Goal: Information Seeking & Learning: Learn about a topic

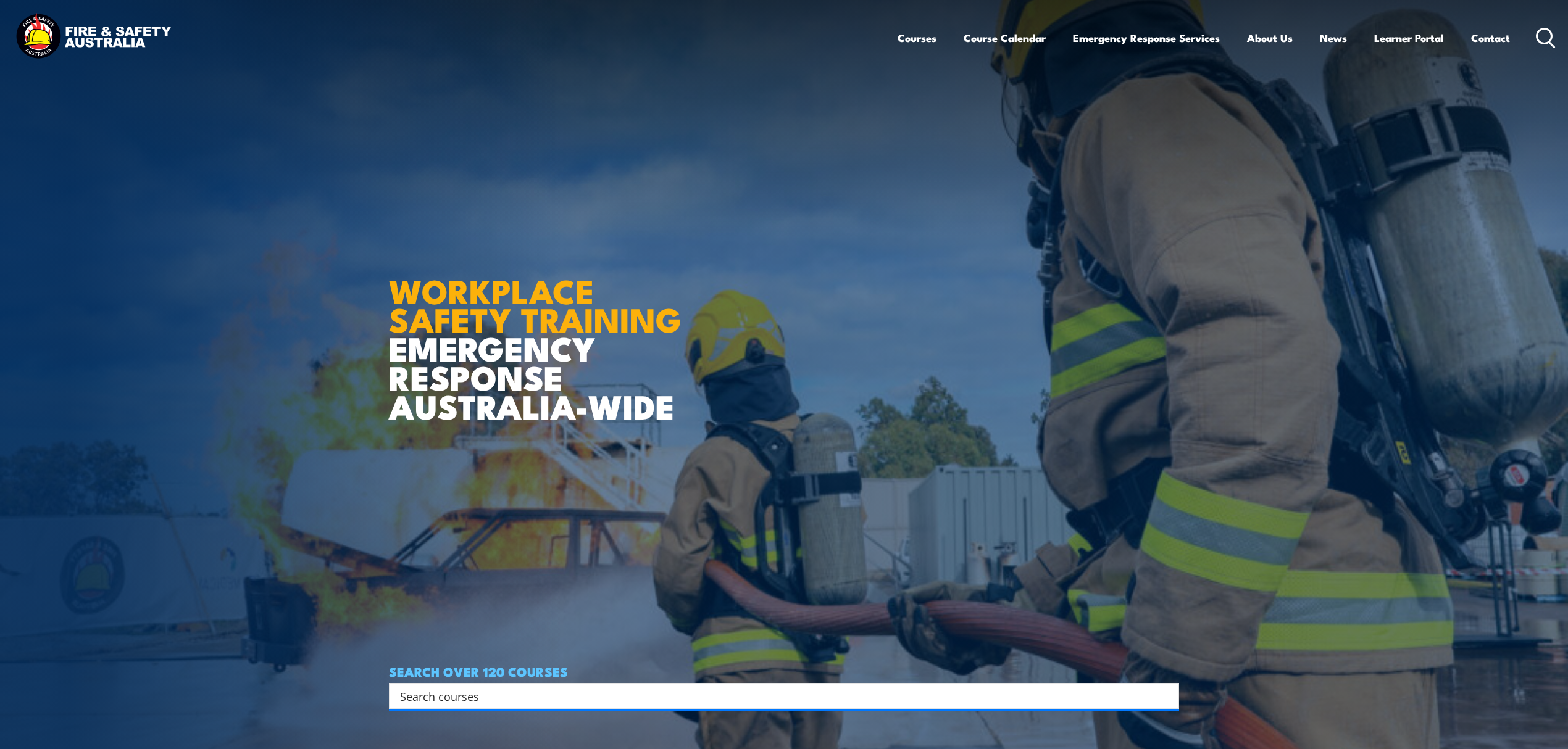
click at [555, 693] on input "Search input" at bounding box center [775, 695] width 752 height 18
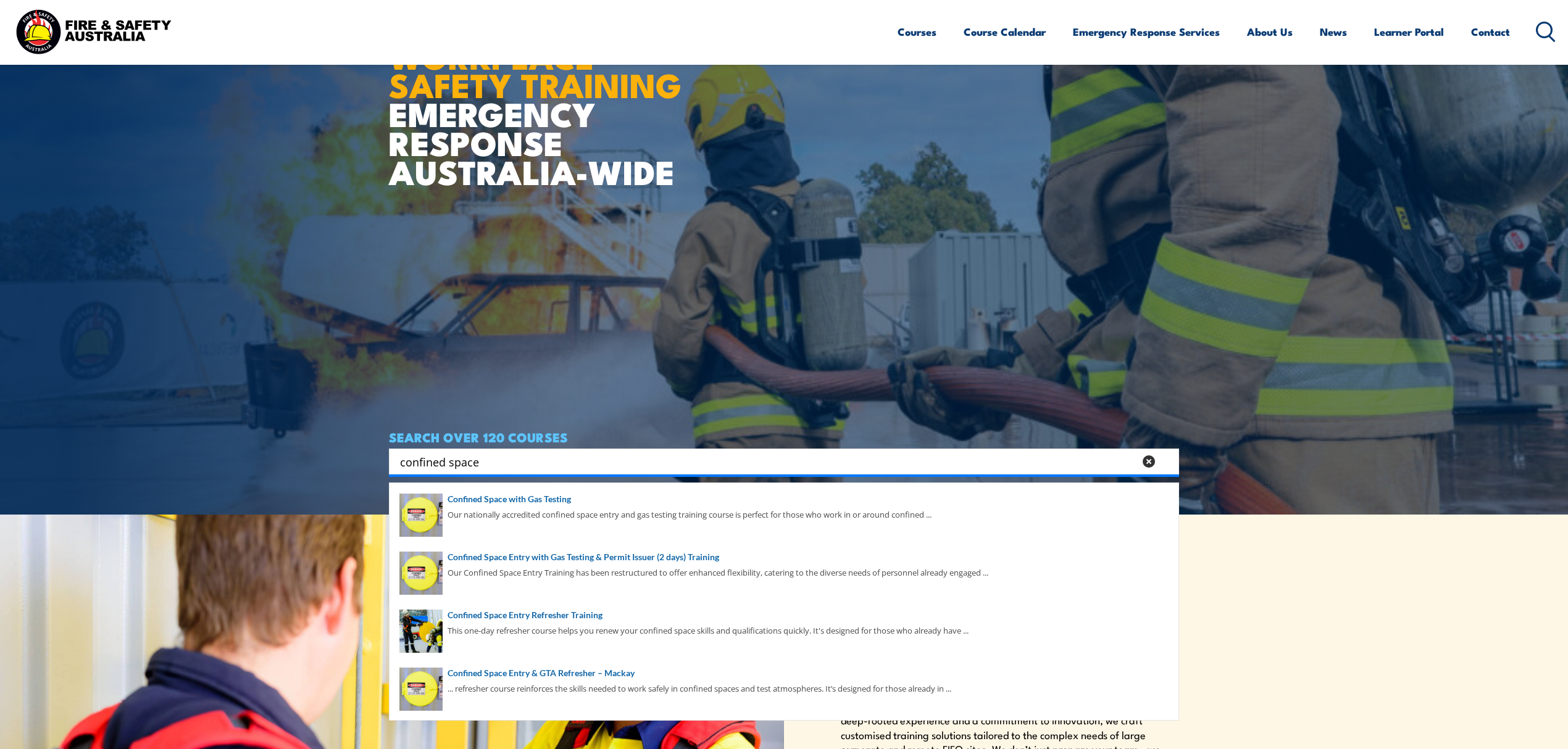
scroll to position [247, 0]
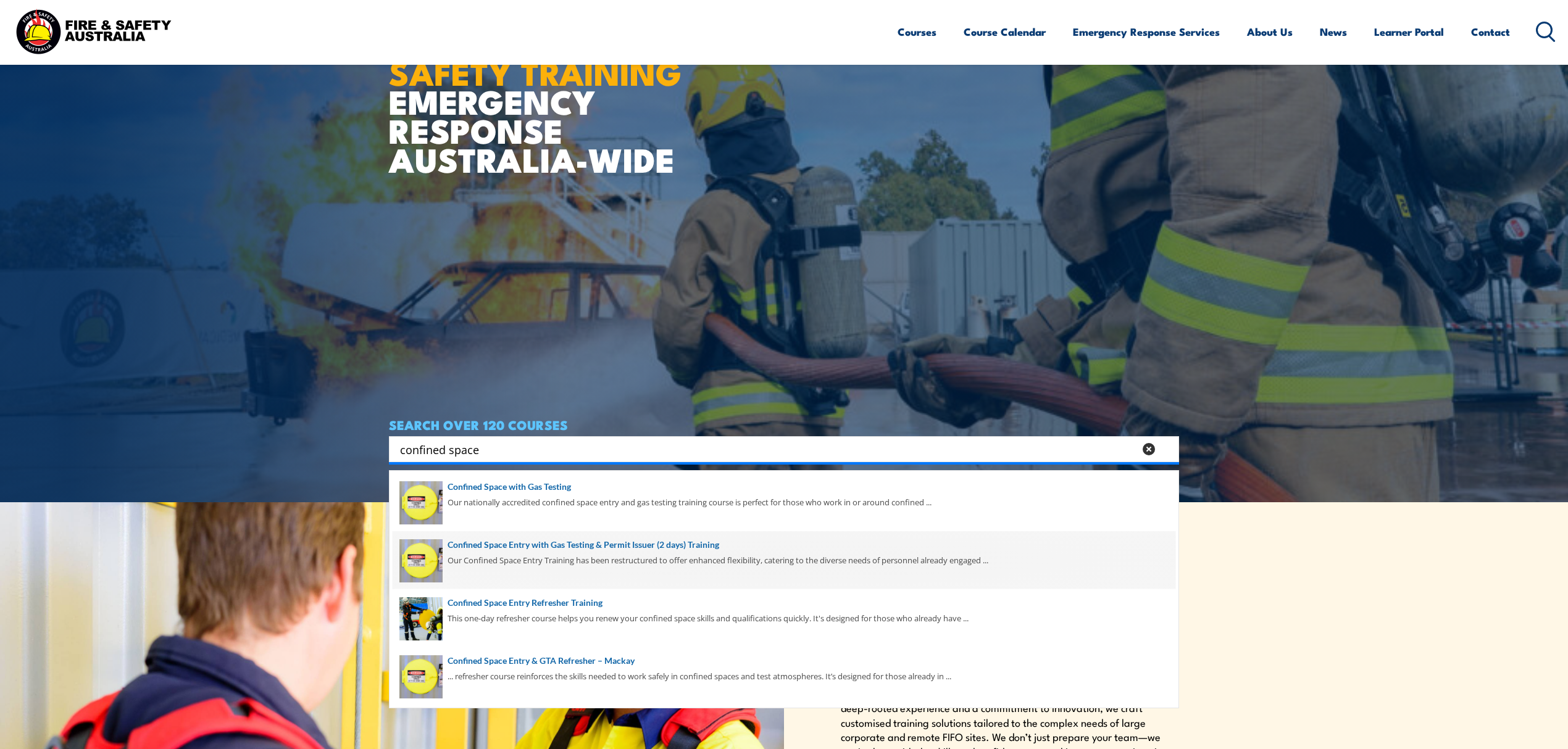
type input "confined space"
click at [649, 536] on span at bounding box center [783, 560] width 782 height 58
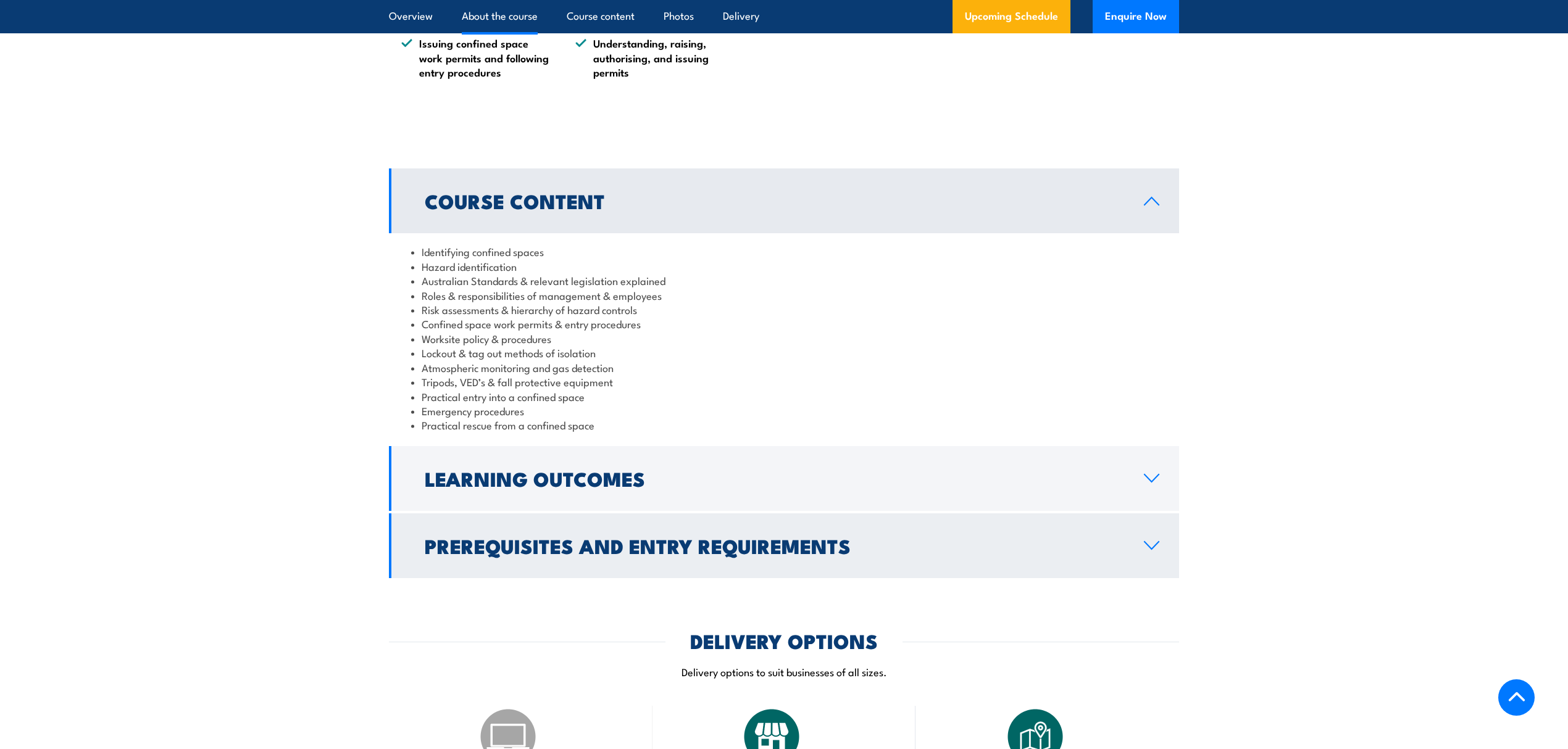
scroll to position [1233, 0]
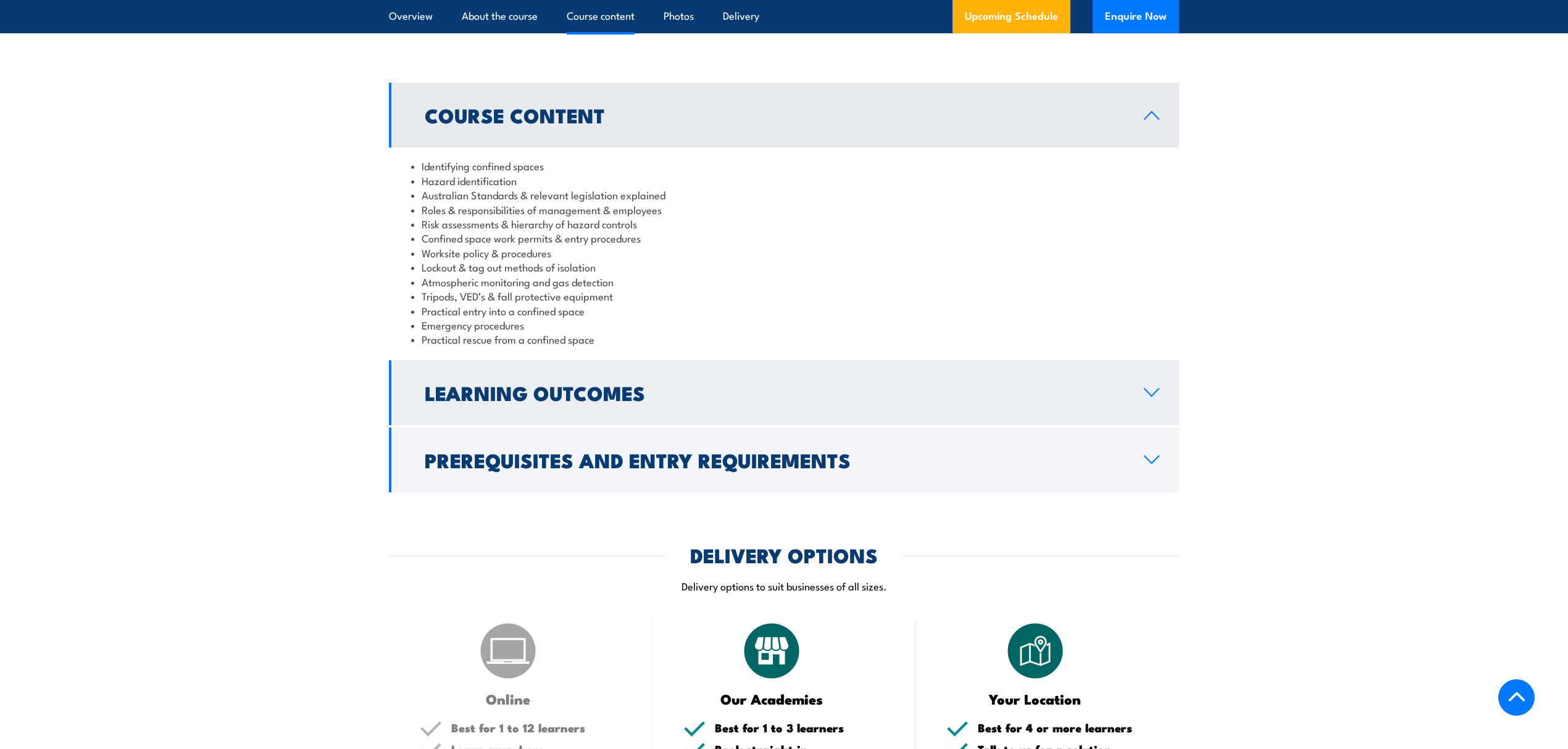
click at [618, 401] on h2 "Learning Outcomes" at bounding box center [774, 392] width 699 height 18
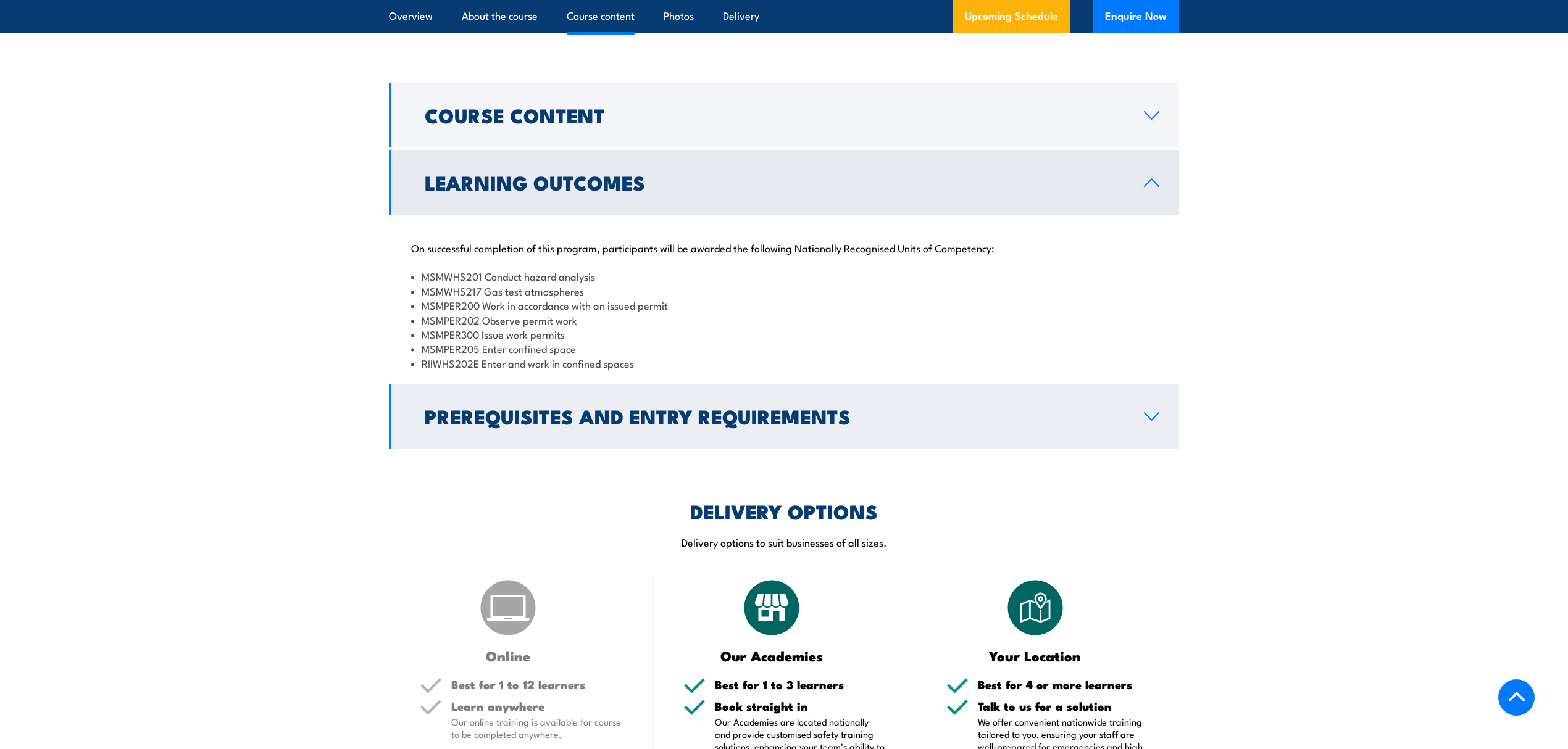
click at [562, 424] on h2 "Prerequisites and Entry Requirements" at bounding box center [774, 416] width 699 height 18
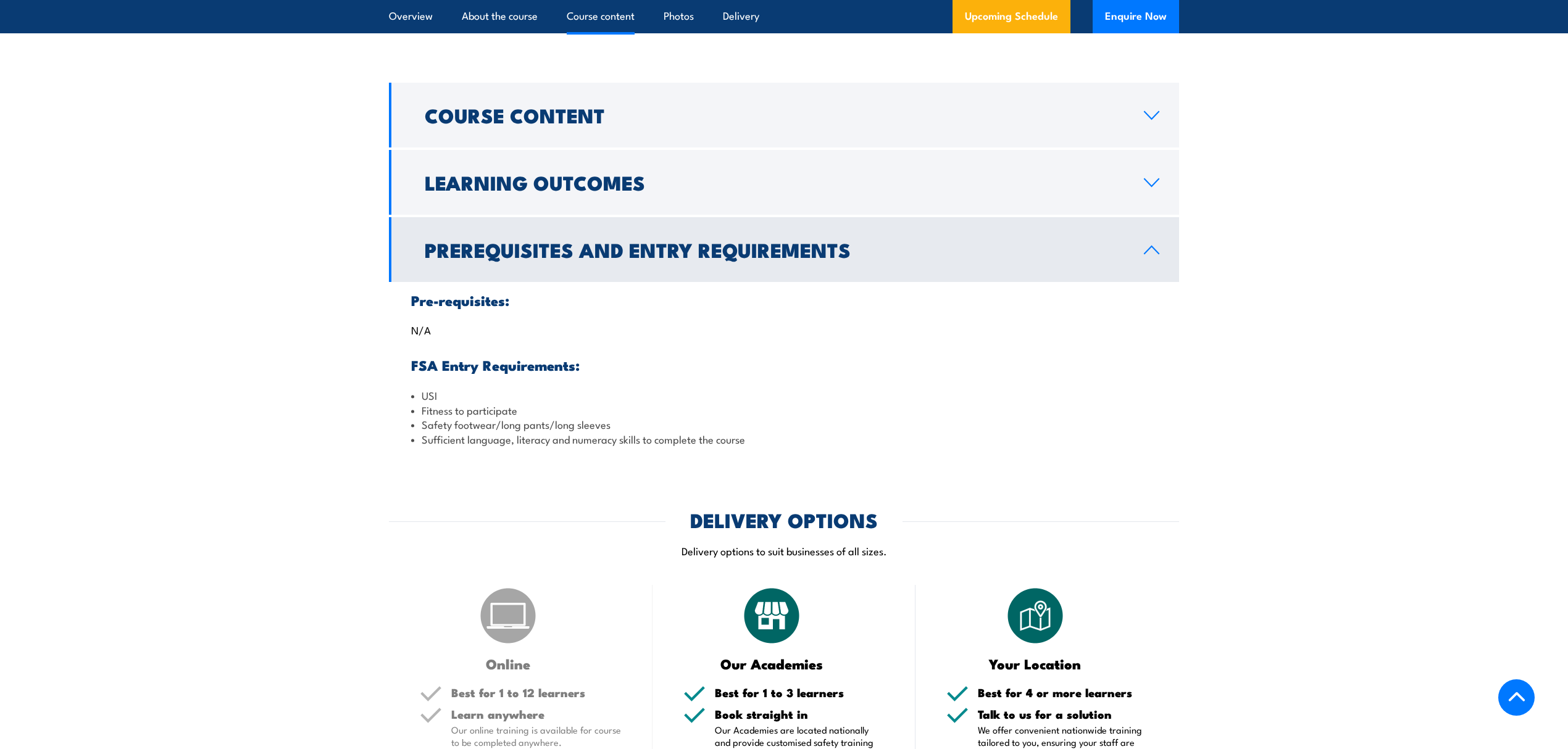
click at [596, 257] on h2 "Prerequisites and Entry Requirements" at bounding box center [774, 249] width 699 height 18
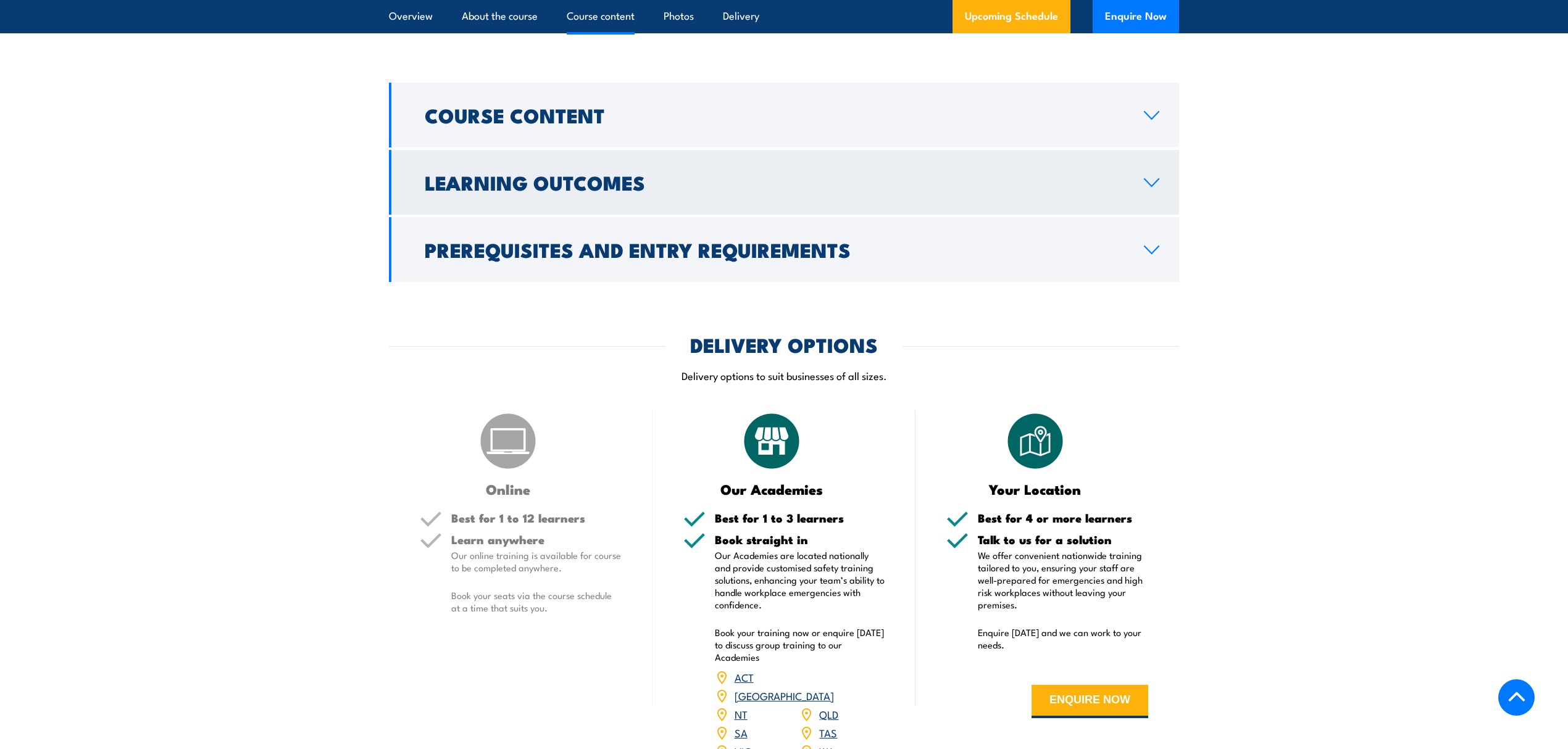
click at [617, 191] on h2 "Learning Outcomes" at bounding box center [774, 182] width 699 height 18
